Goal: Task Accomplishment & Management: Use online tool/utility

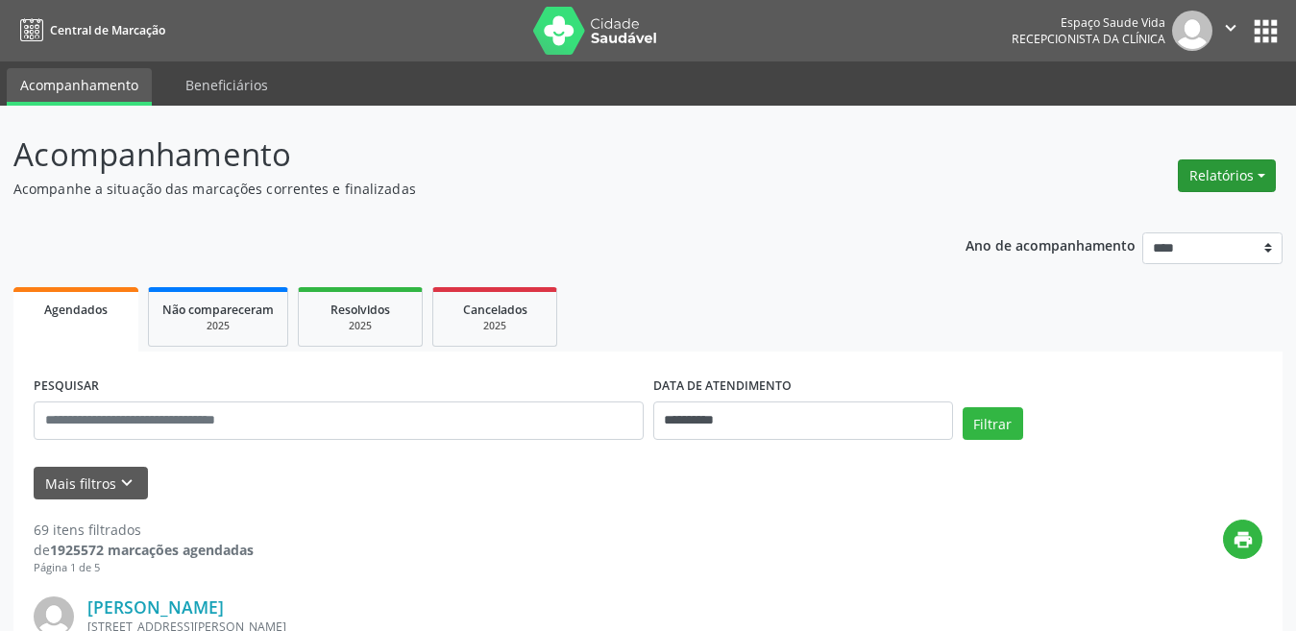
click at [1216, 181] on button "Relatórios" at bounding box center [1227, 175] width 98 height 33
click at [1203, 223] on link "Agendamentos" at bounding box center [1173, 217] width 207 height 27
select select "*"
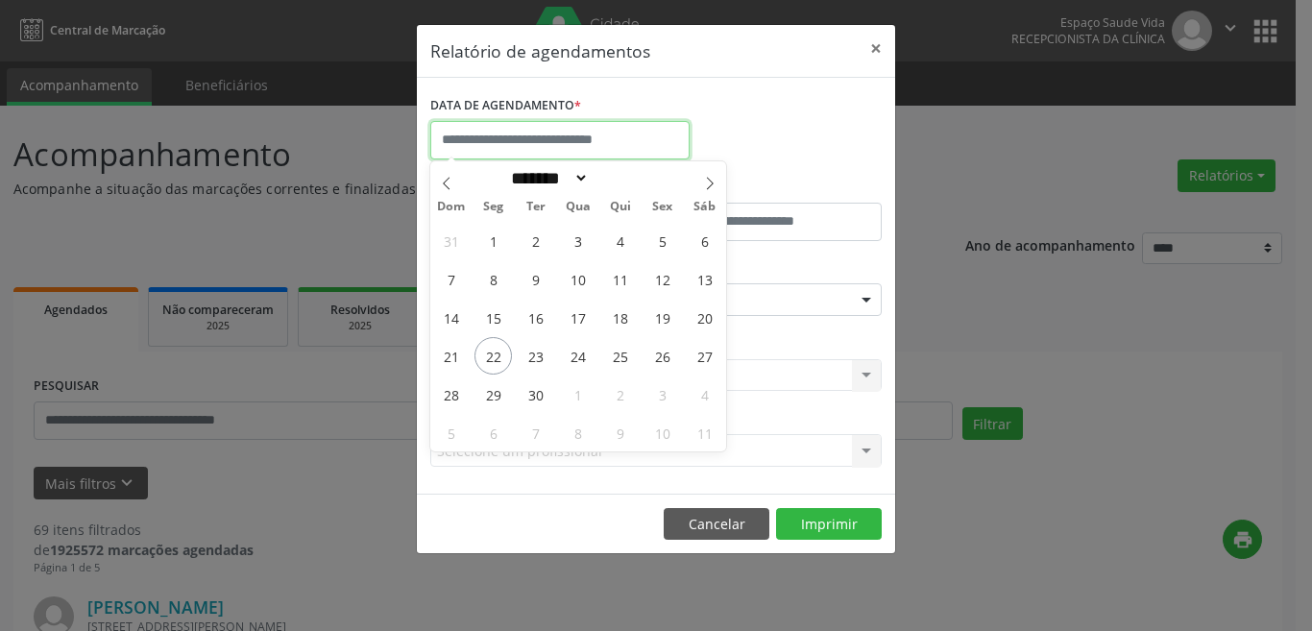
click at [621, 121] on input "text" at bounding box center [559, 140] width 259 height 38
click at [502, 359] on span "22" at bounding box center [493, 355] width 37 height 37
type input "**********"
click at [490, 352] on span "22" at bounding box center [493, 355] width 37 height 37
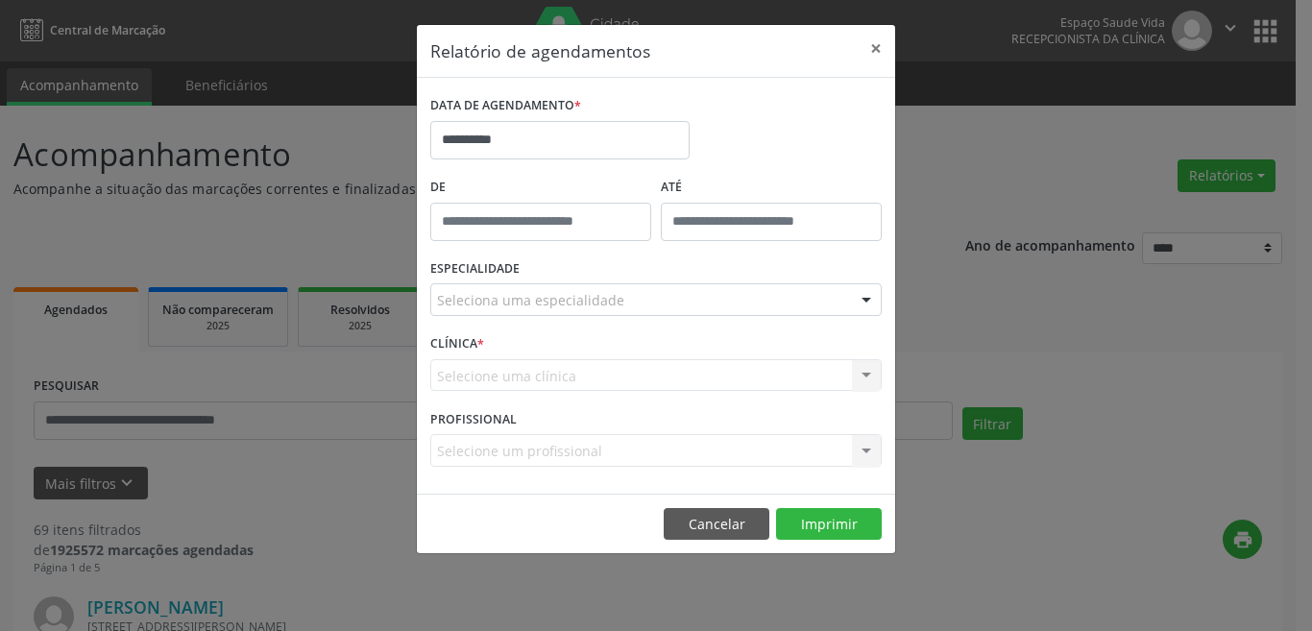
click at [490, 352] on div "CLÍNICA * Selecione uma clínica Nenhum resultado encontrado para: " " Não há ne…" at bounding box center [656, 367] width 461 height 75
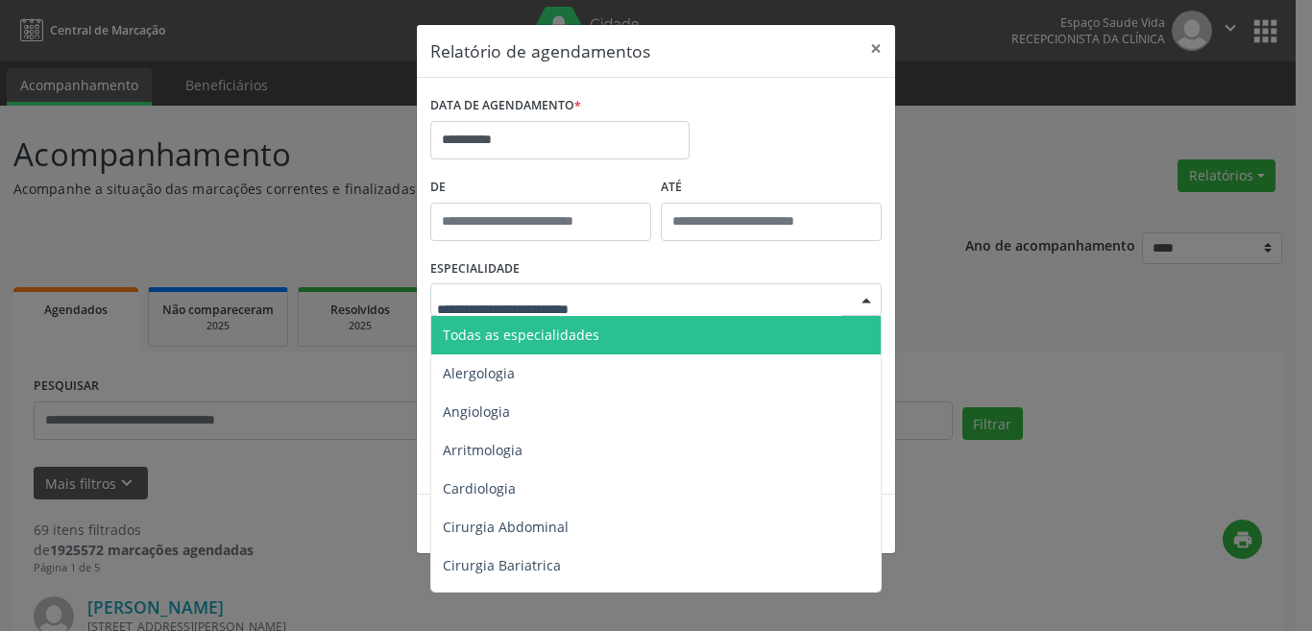
click at [621, 308] on div at bounding box center [656, 299] width 452 height 33
click at [628, 331] on span "Todas as especialidades" at bounding box center [657, 335] width 453 height 38
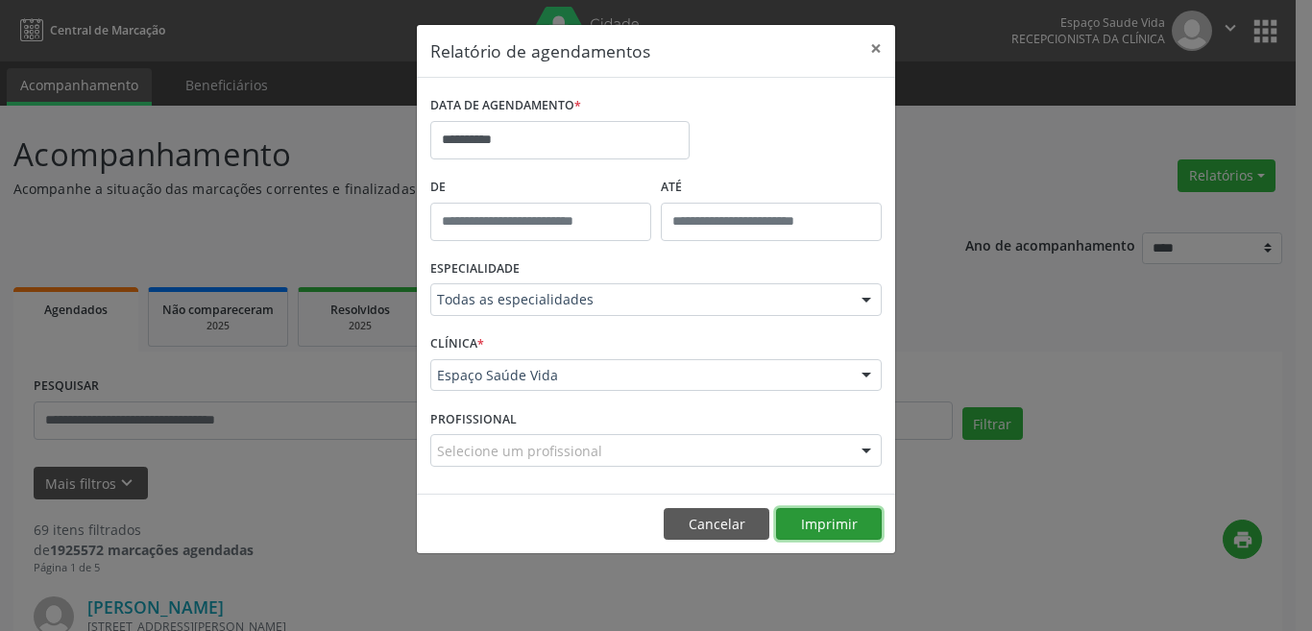
click at [859, 519] on button "Imprimir" at bounding box center [829, 524] width 106 height 33
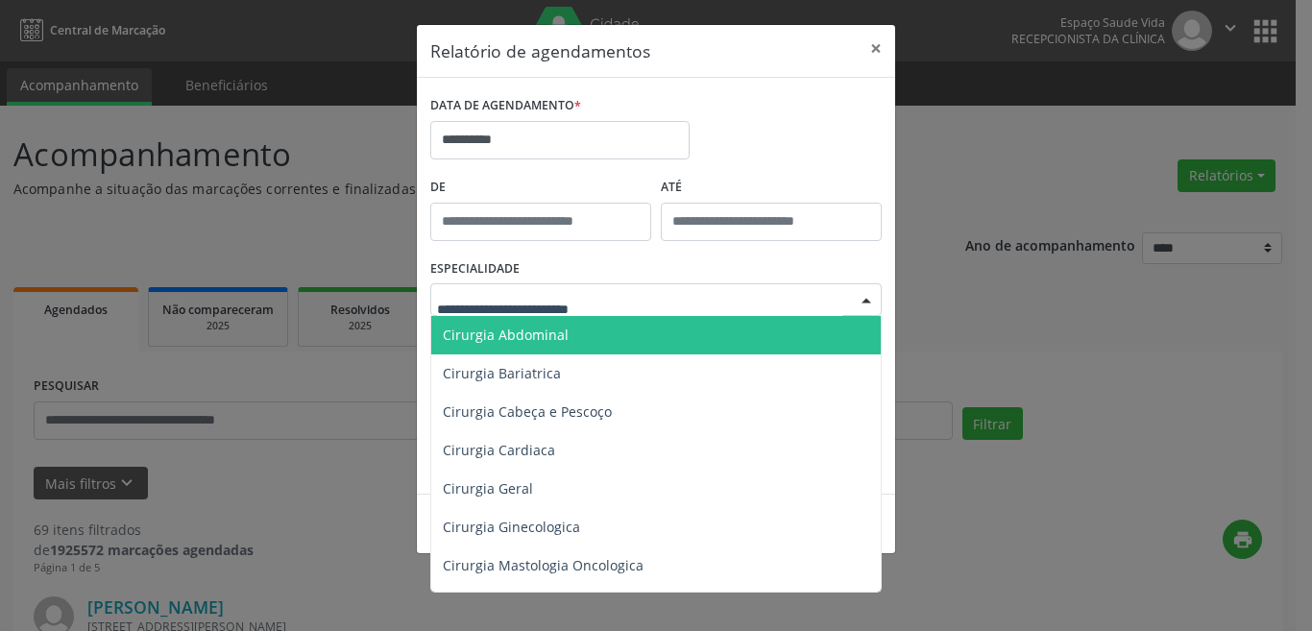
scroll to position [288, 0]
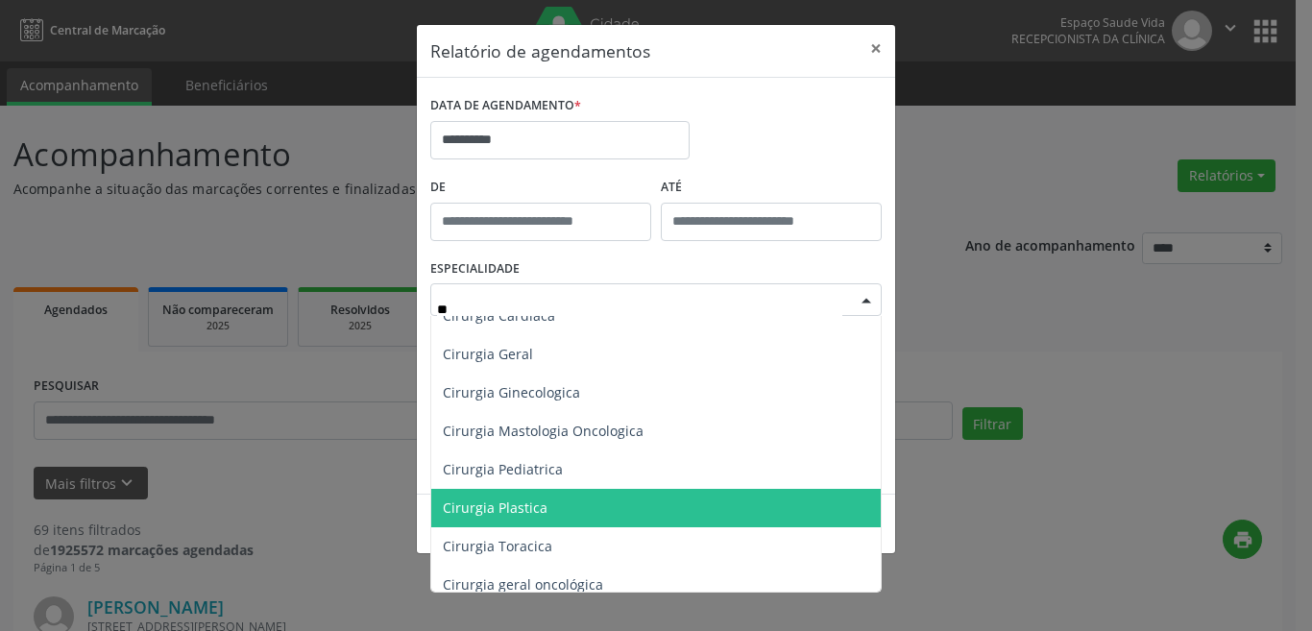
type input "***"
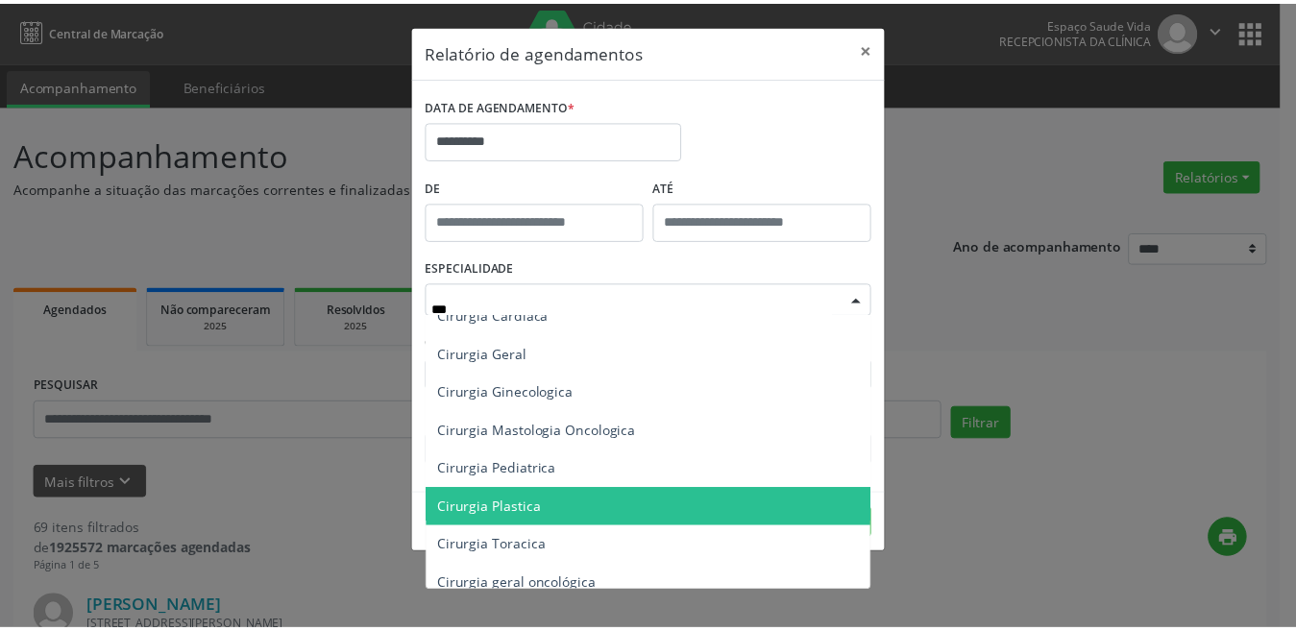
scroll to position [0, 0]
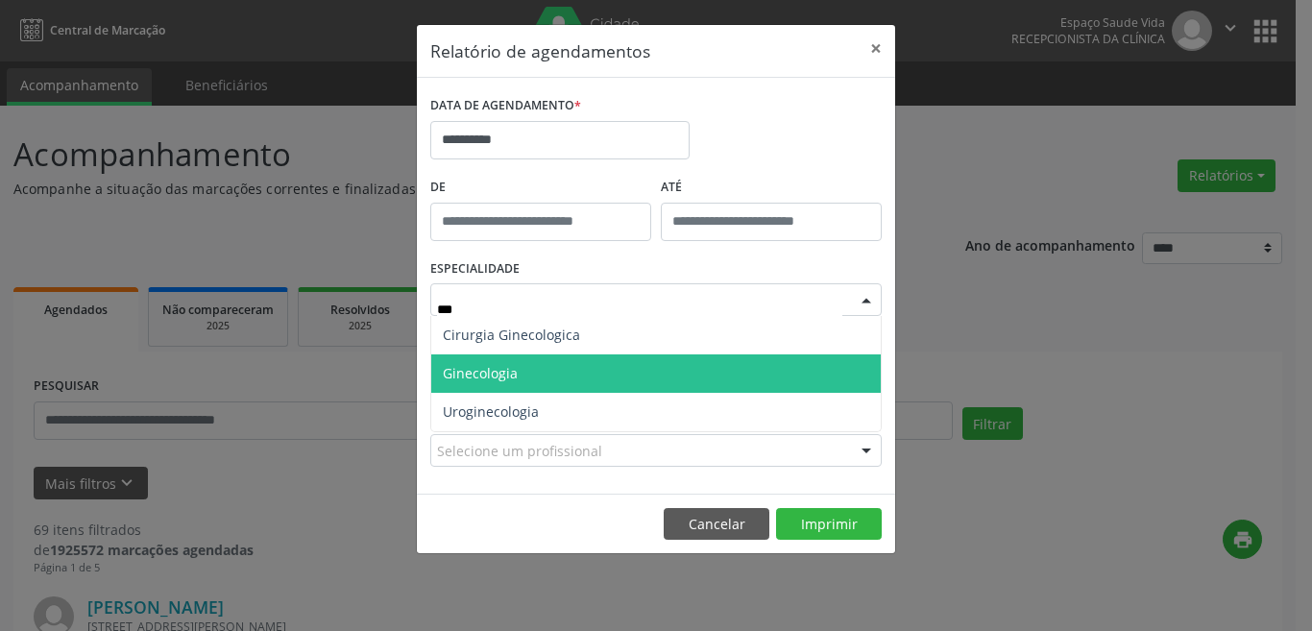
click at [574, 368] on span "Ginecologia" at bounding box center [656, 374] width 450 height 38
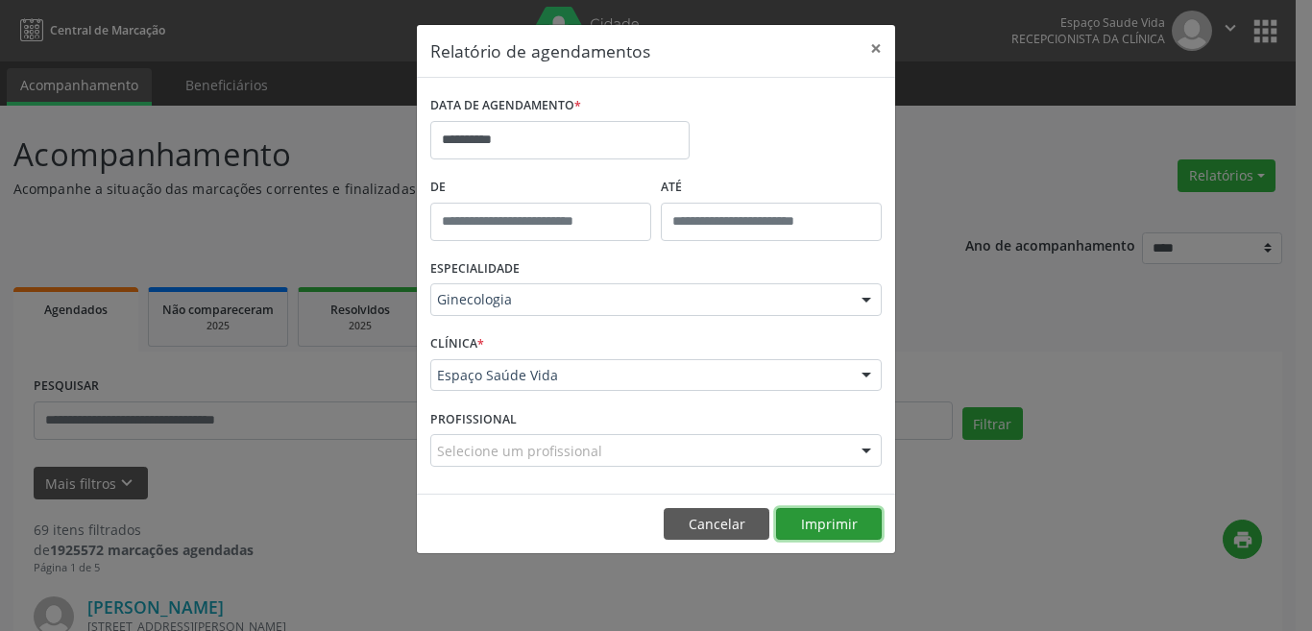
click at [833, 526] on button "Imprimir" at bounding box center [829, 524] width 106 height 33
click at [874, 43] on button "×" at bounding box center [876, 48] width 38 height 47
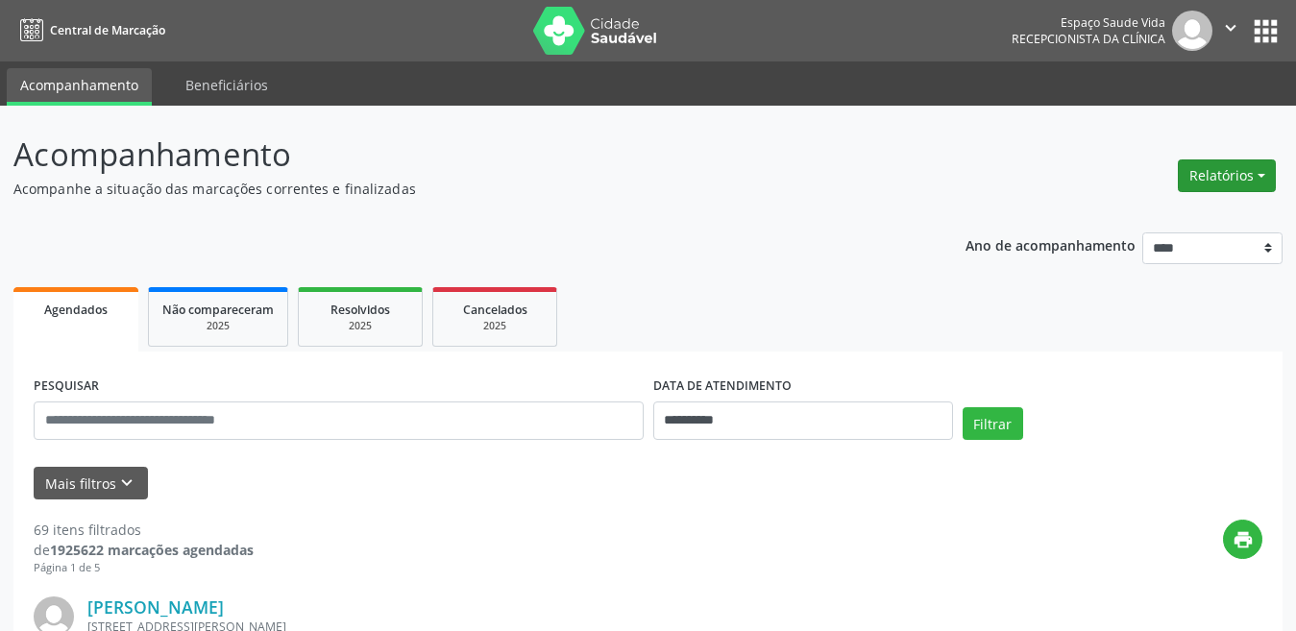
click at [1218, 185] on button "Relatórios" at bounding box center [1227, 175] width 98 height 33
click at [1172, 206] on link "Agendamentos" at bounding box center [1173, 217] width 207 height 27
select select "*"
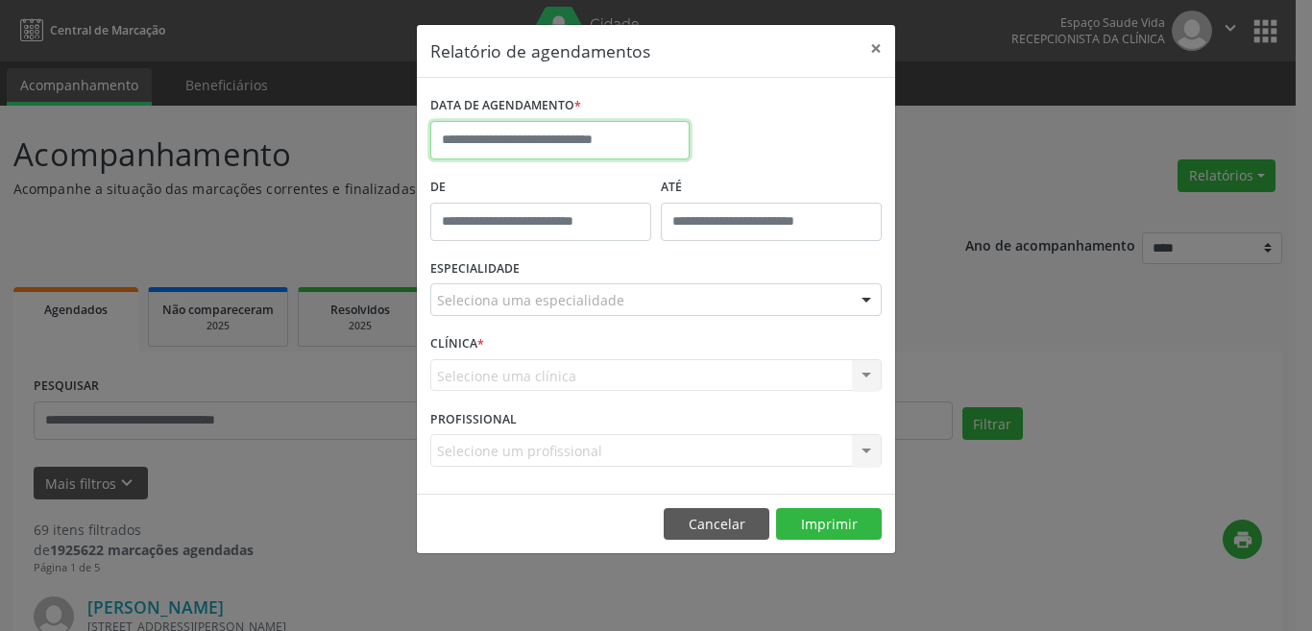
click at [644, 137] on input "text" at bounding box center [559, 140] width 259 height 38
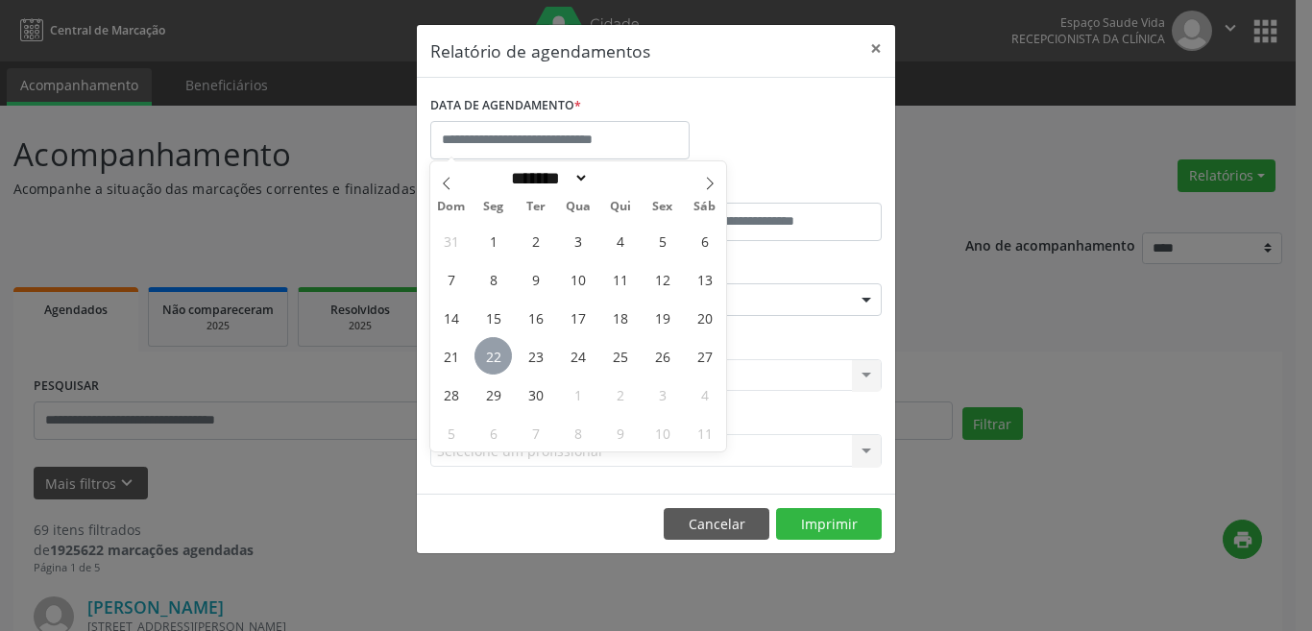
click at [493, 359] on span "22" at bounding box center [493, 355] width 37 height 37
type input "**********"
click at [506, 355] on span "22" at bounding box center [493, 355] width 37 height 37
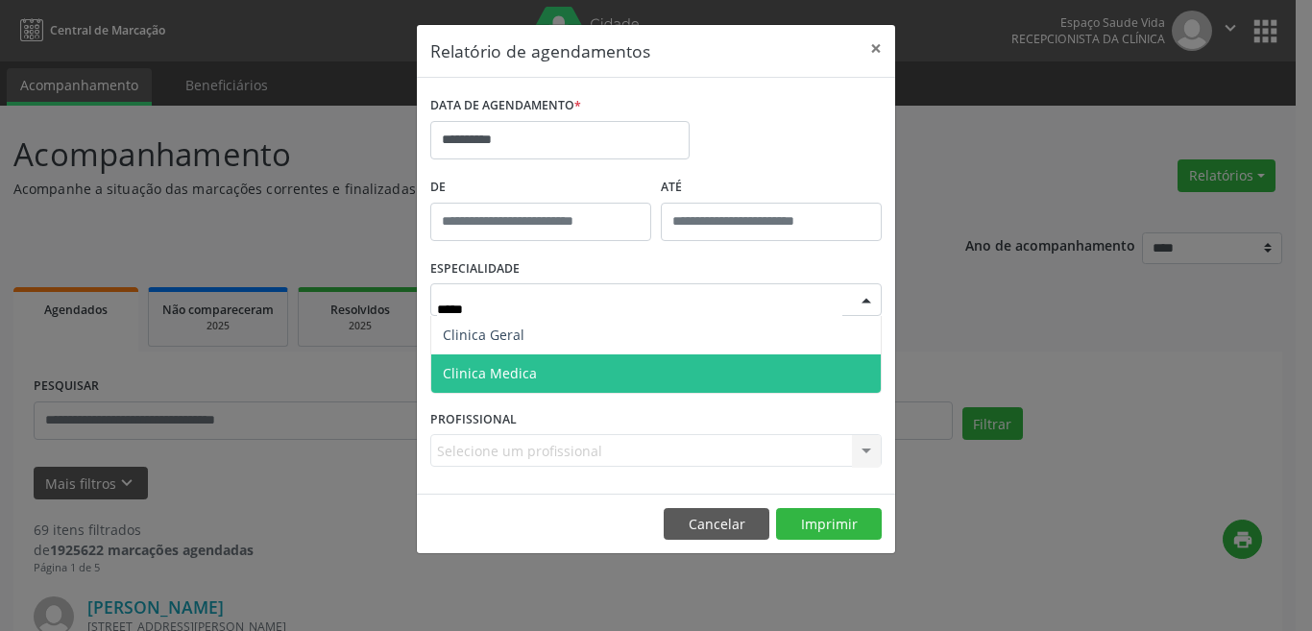
click at [580, 366] on span "Clinica Medica" at bounding box center [656, 374] width 450 height 38
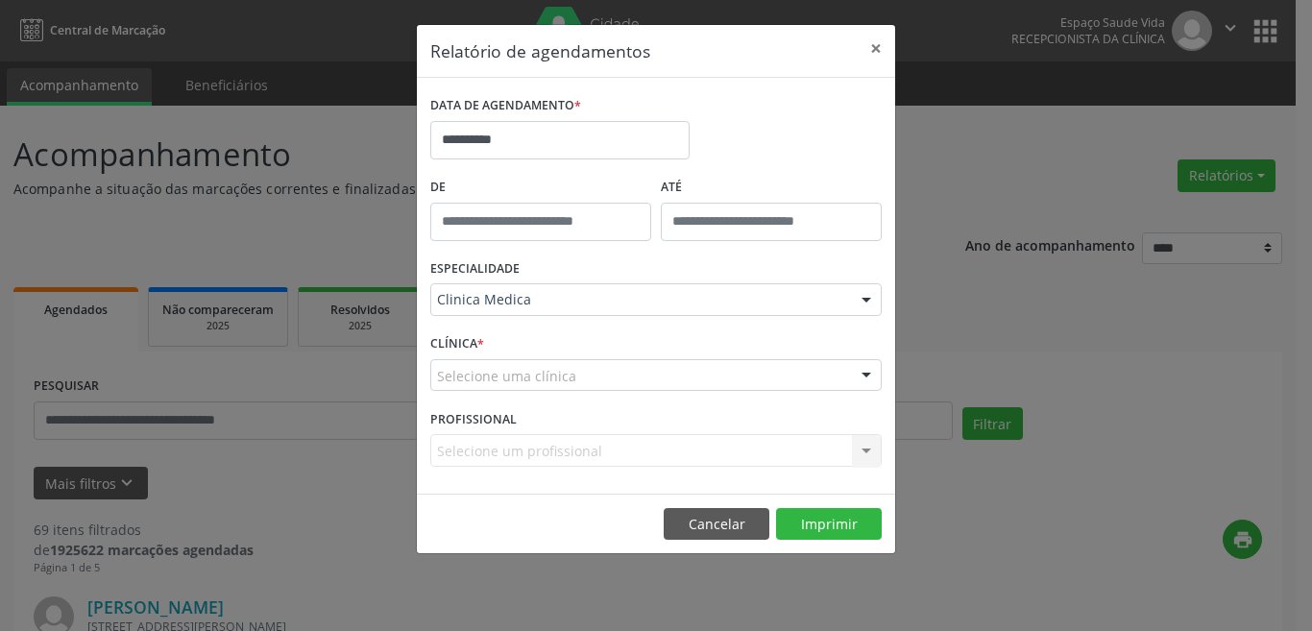
click at [850, 381] on div "Selecione uma clínica" at bounding box center [656, 375] width 452 height 33
click at [1006, 331] on div "**********" at bounding box center [656, 315] width 1312 height 631
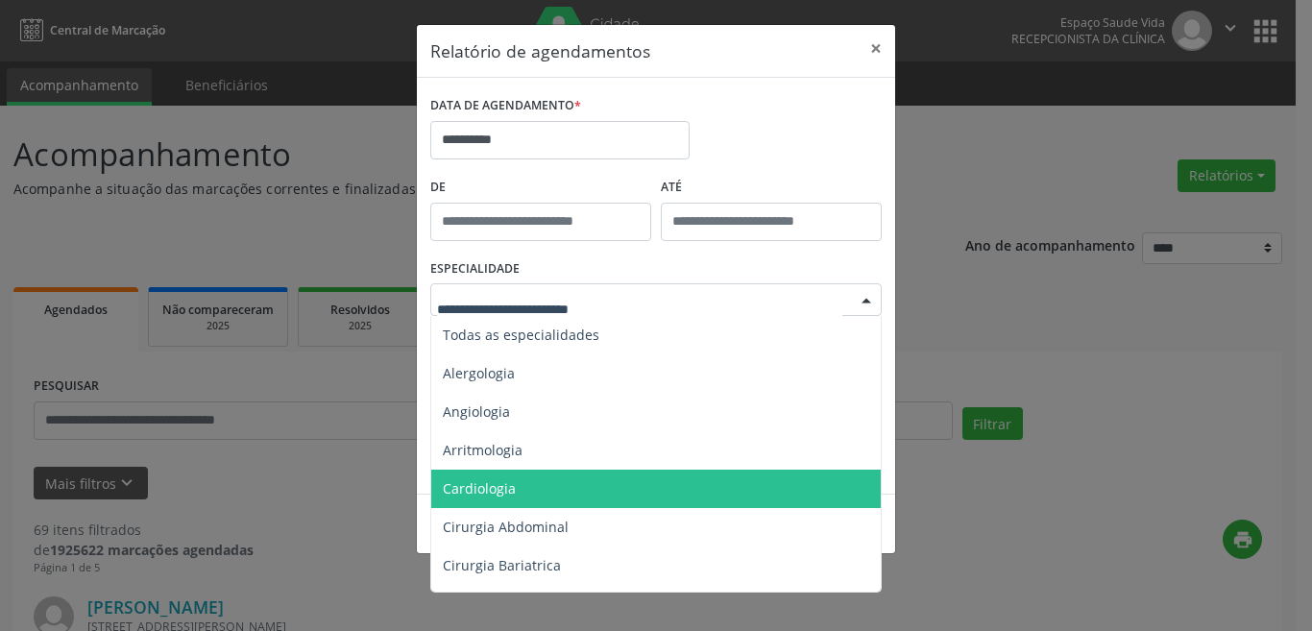
click at [853, 302] on div at bounding box center [866, 300] width 29 height 33
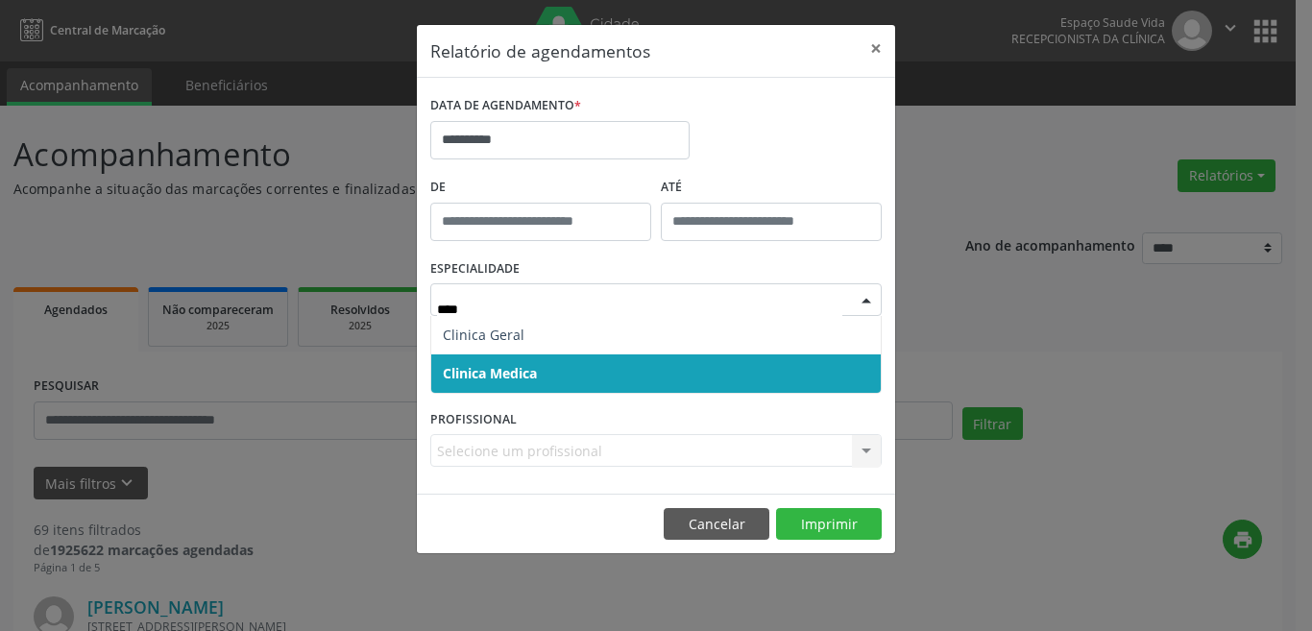
type input "*****"
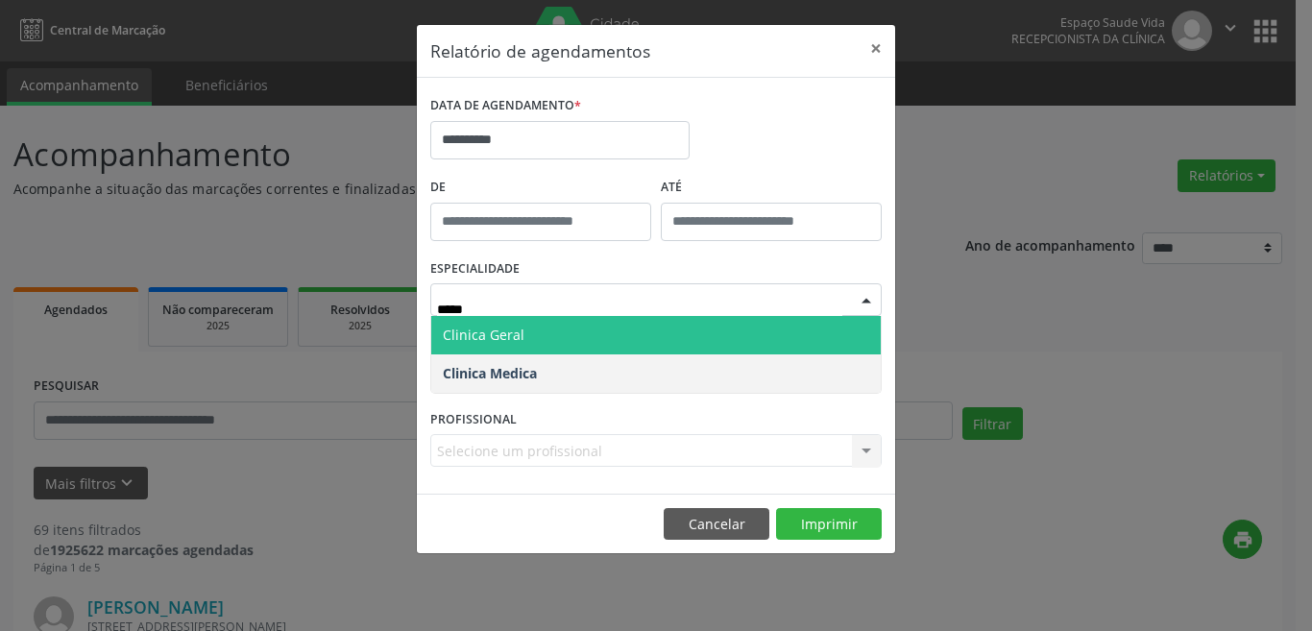
click at [528, 345] on span "Clinica Geral" at bounding box center [656, 335] width 450 height 38
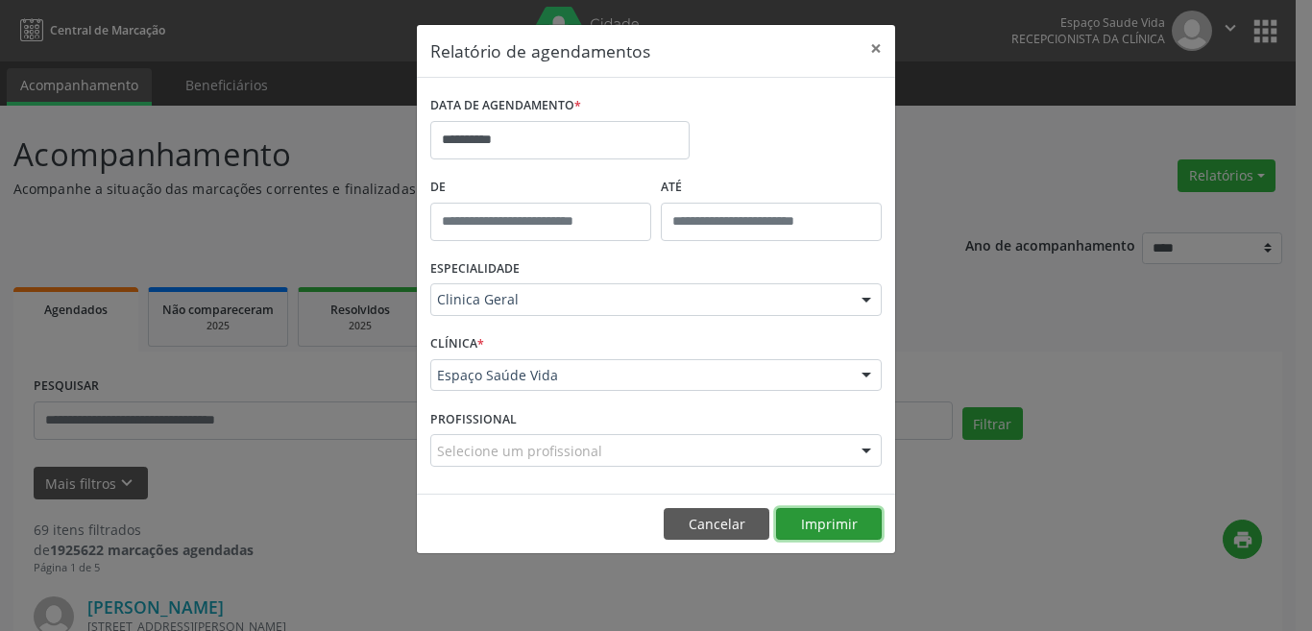
click at [803, 521] on button "Imprimir" at bounding box center [829, 524] width 106 height 33
